Goal: Task Accomplishment & Management: Manage account settings

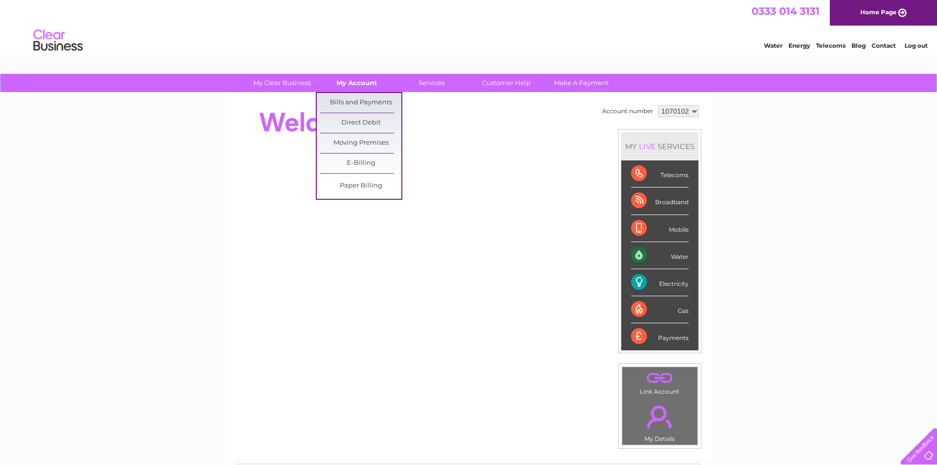
click at [359, 82] on link "My Account" at bounding box center [356, 83] width 81 height 18
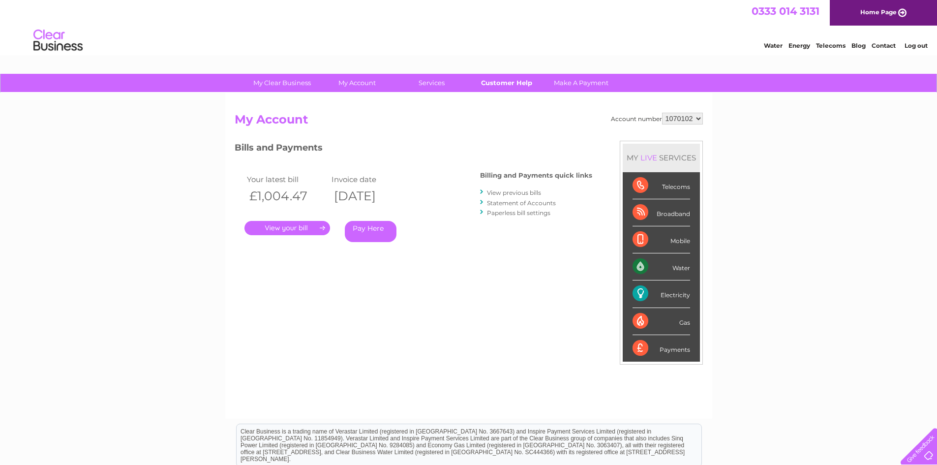
click at [505, 82] on link "Customer Help" at bounding box center [506, 83] width 81 height 18
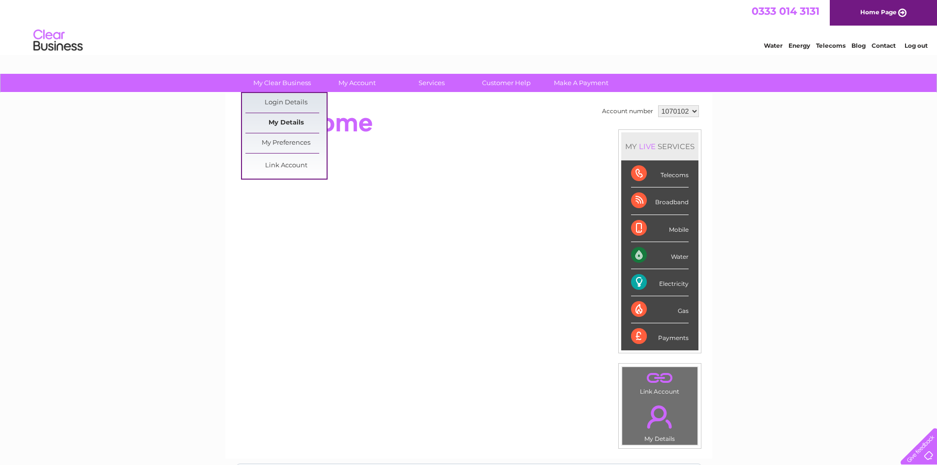
click at [289, 122] on link "My Details" at bounding box center [285, 123] width 81 height 20
